Goal: Information Seeking & Learning: Learn about a topic

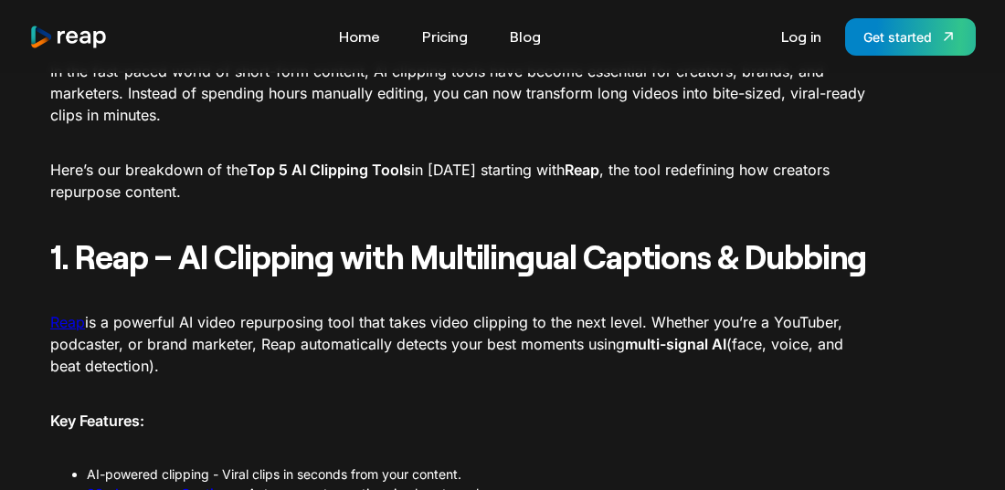
scroll to position [639, 0]
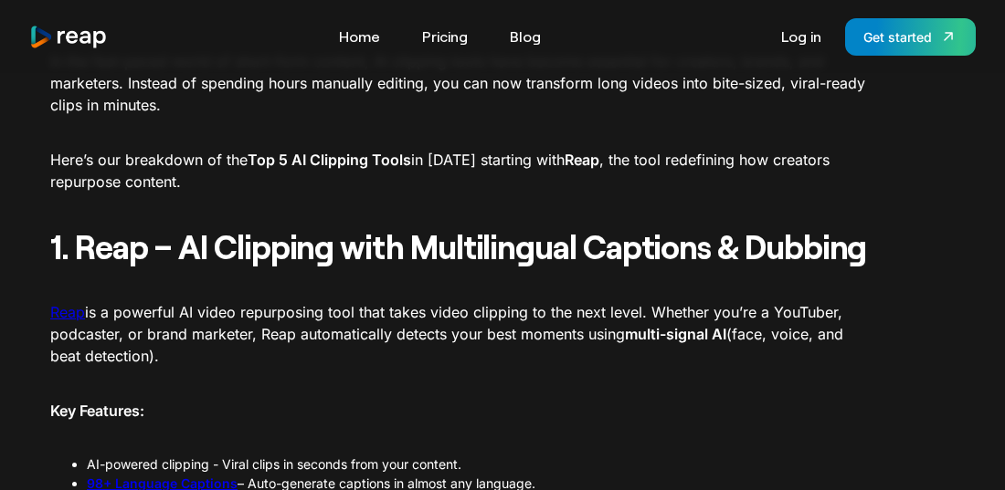
click at [73, 312] on link "Reap" at bounding box center [67, 312] width 35 height 18
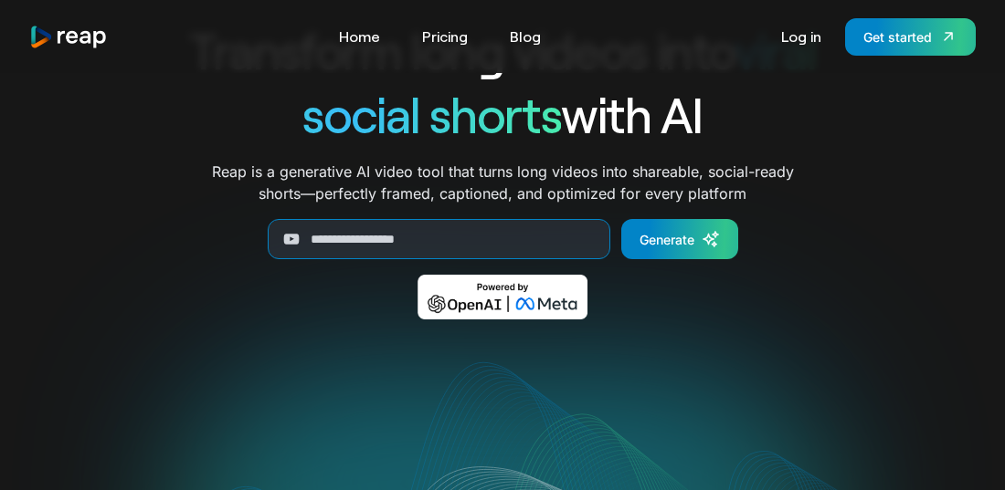
click at [437, 36] on link "Pricing" at bounding box center [445, 36] width 64 height 29
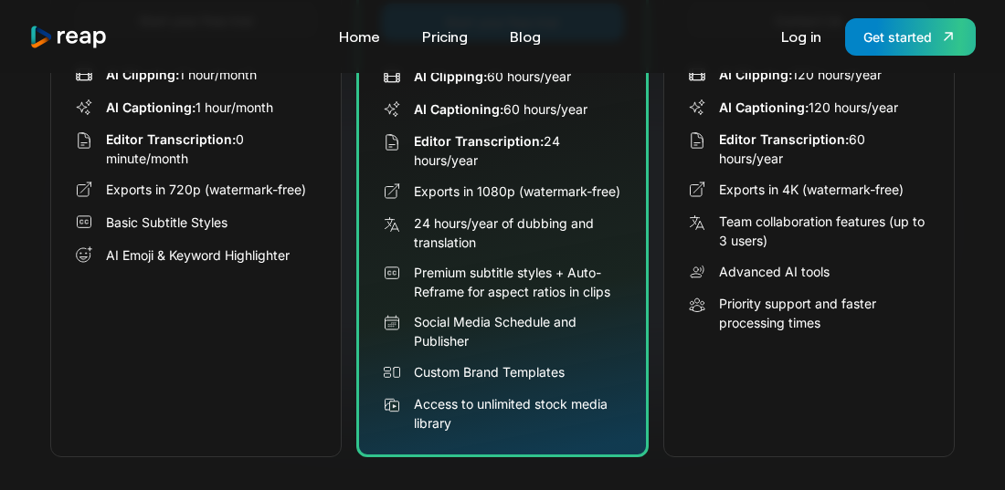
scroll to position [457, 0]
